Goal: Navigation & Orientation: Find specific page/section

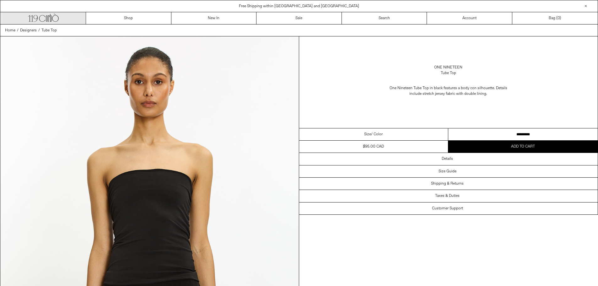
click at [52, 18] on icon at bounding box center [55, 18] width 7 height 7
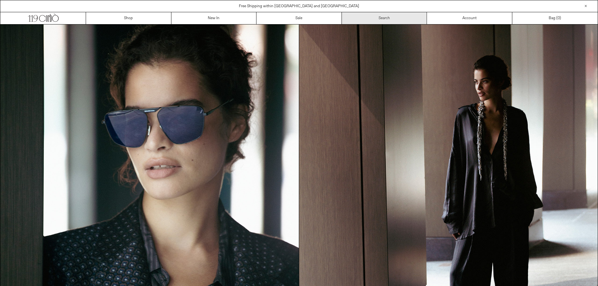
click at [414, 15] on link "Search" at bounding box center [384, 18] width 85 height 12
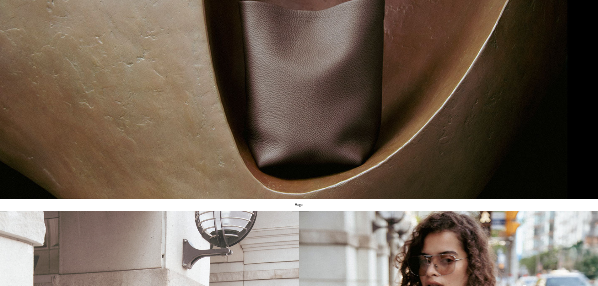
scroll to position [895, 0]
